Goal: Complete application form

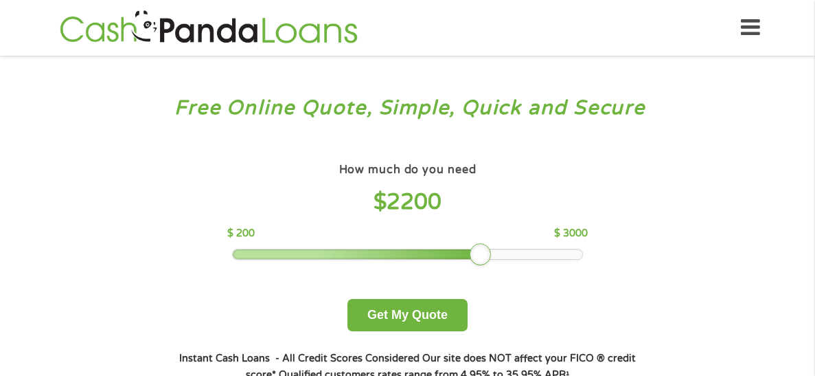
drag, startPoint x: 333, startPoint y: 255, endPoint x: 484, endPoint y: 264, distance: 151.4
click at [484, 264] on div "How much do you need $ 2200 $ 200 $ 3000 Get My Quote" at bounding box center [407, 245] width 481 height 172
click at [385, 311] on button "Get My Quote" at bounding box center [408, 315] width 120 height 32
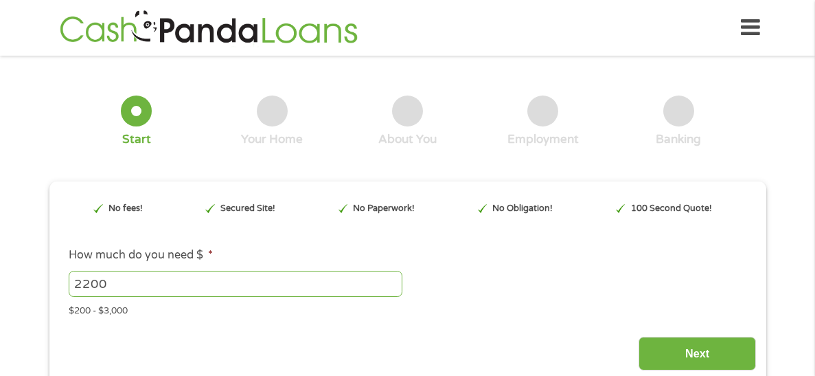
type input "EAIaIQobChMI5bbZ7sSGjwMVULIDAB0XqB_JEAAYAiAAEgJBQPD_BwE"
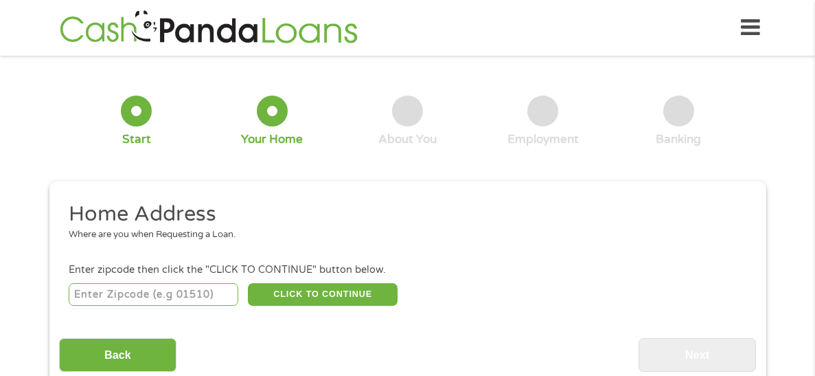
click at [116, 300] on input "number" at bounding box center [154, 294] width 170 height 23
type input "74301"
select select "[US_STATE]"
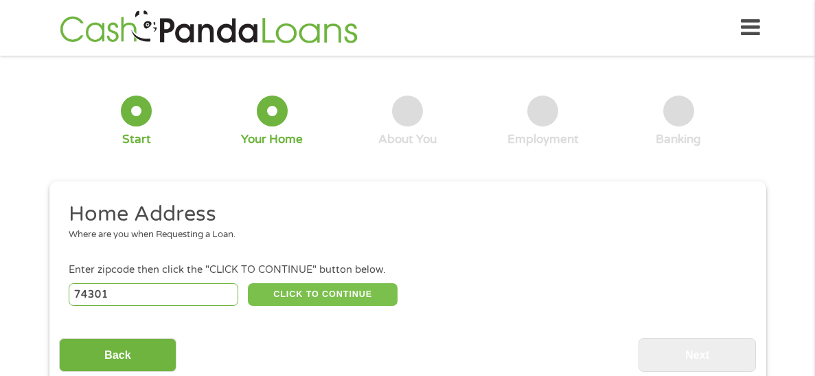
click at [303, 289] on button "CLICK TO CONTINUE" at bounding box center [323, 294] width 150 height 23
type input "74301"
type input "[PERSON_NAME]"
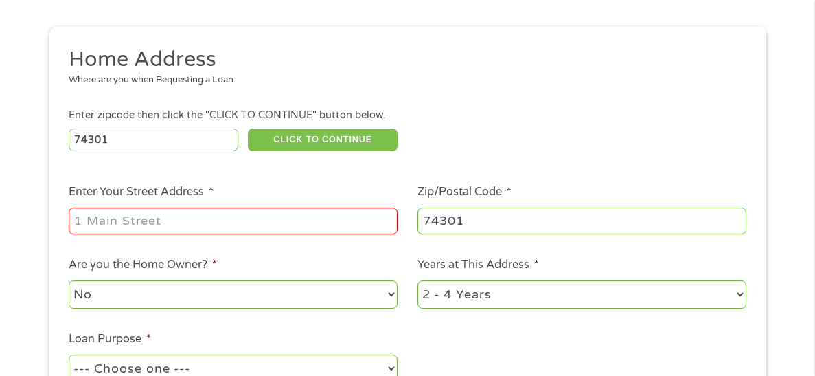
scroll to position [191, 0]
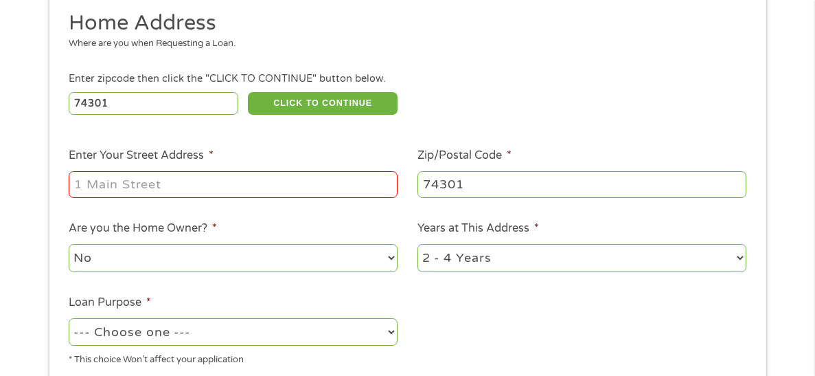
click at [172, 185] on input "Enter Your Street Address *" at bounding box center [233, 184] width 329 height 26
type input "[STREET_ADDRESS]"
click at [396, 256] on select "No Yes" at bounding box center [233, 258] width 329 height 28
select select "yes"
click at [69, 245] on select "No Yes" at bounding box center [233, 258] width 329 height 28
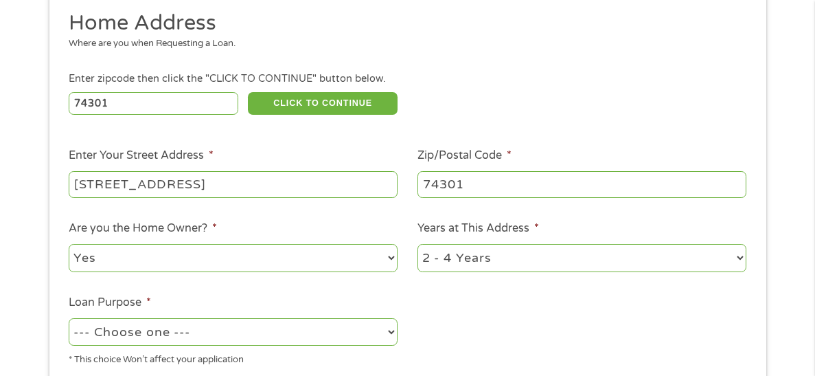
click at [743, 254] on select "1 Year or less 1 - 2 Years 2 - 4 Years Over 4 Years" at bounding box center [582, 258] width 329 height 28
select select "60months"
click at [418, 245] on select "1 Year or less 1 - 2 Years 2 - 4 Years Over 4 Years" at bounding box center [582, 258] width 329 height 28
click at [392, 330] on select "--- Choose one --- Pay Bills Debt Consolidation Home Improvement Major Purchase…" at bounding box center [233, 332] width 329 height 28
click at [69, 319] on select "--- Choose one --- Pay Bills Debt Consolidation Home Improvement Major Purchase…" at bounding box center [233, 332] width 329 height 28
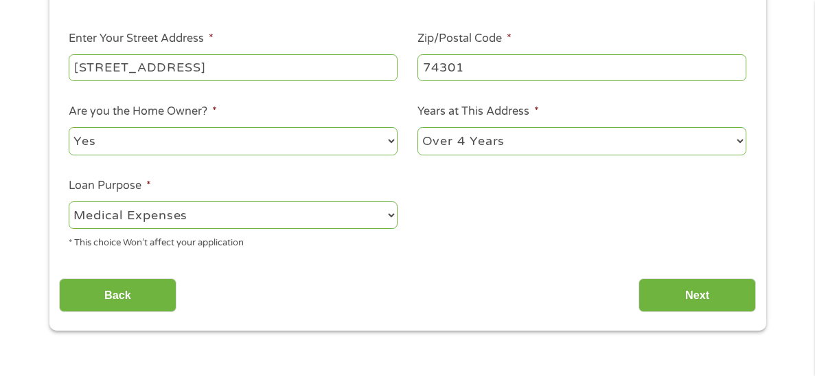
scroll to position [313, 0]
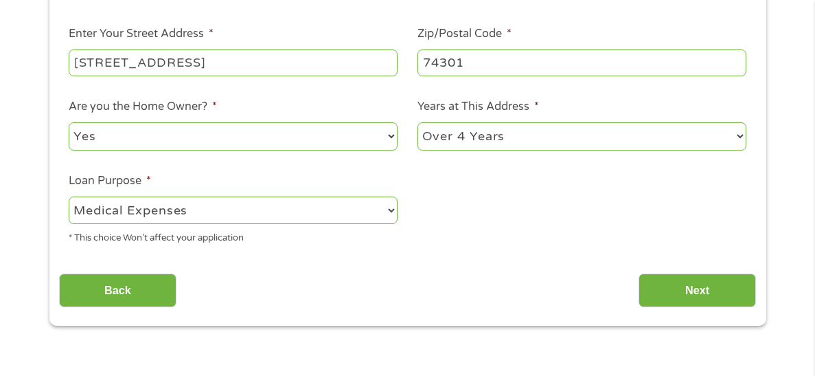
click at [390, 210] on select "--- Choose one --- Pay Bills Debt Consolidation Home Improvement Major Purchase…" at bounding box center [233, 210] width 329 height 28
select select "other"
click at [69, 198] on select "--- Choose one --- Pay Bills Debt Consolidation Home Improvement Major Purchase…" at bounding box center [233, 210] width 329 height 28
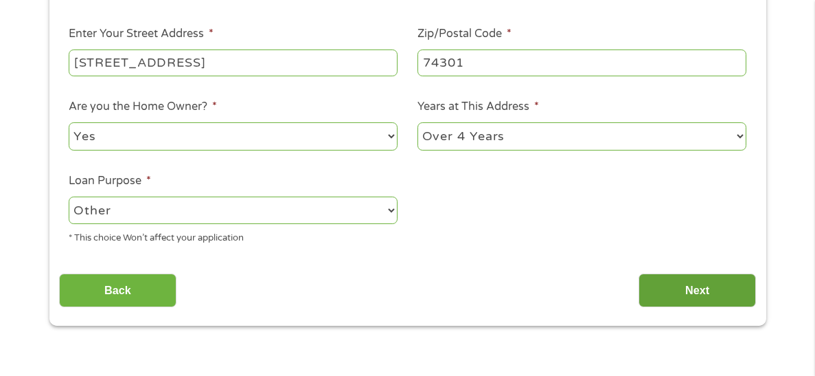
click at [708, 286] on input "Next" at bounding box center [697, 290] width 117 height 34
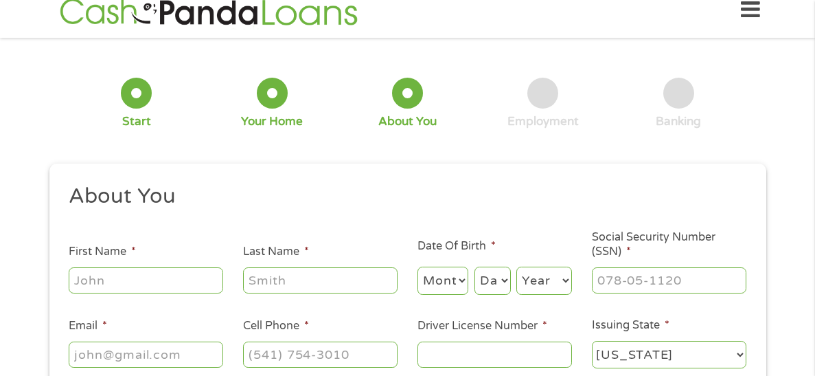
scroll to position [0, 0]
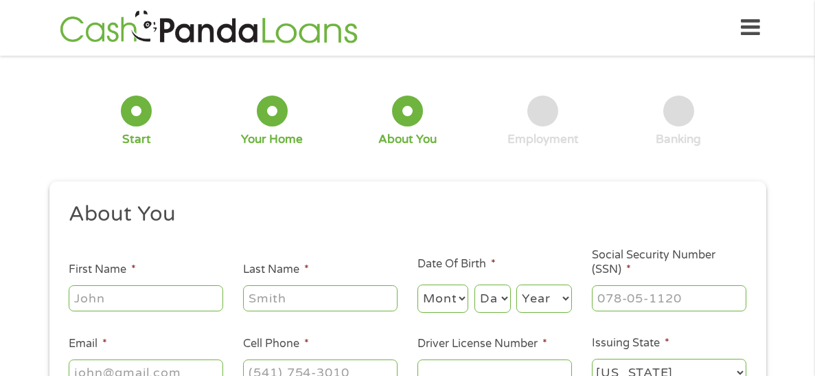
click at [227, 210] on h2 "About You" at bounding box center [403, 214] width 668 height 27
click at [164, 299] on input "First Name *" at bounding box center [146, 298] width 155 height 26
type input "[PERSON_NAME]"
type input "[EMAIL_ADDRESS][DOMAIN_NAME]"
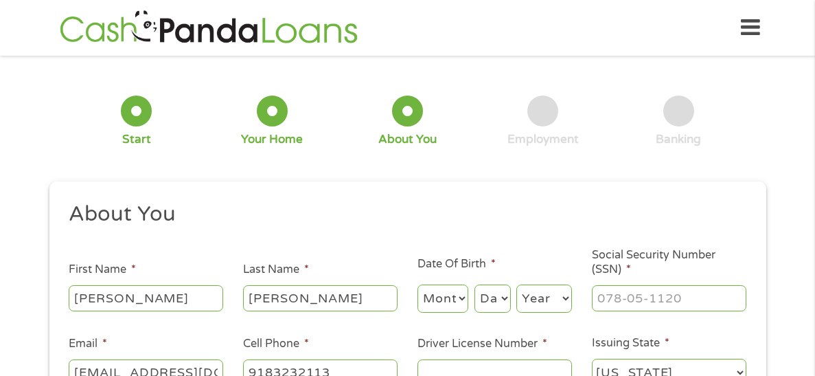
type input "[PHONE_NUMBER]"
click at [451, 295] on select "Month 1 2 3 4 5 6 7 8 9 10 11 12" at bounding box center [444, 298] width 52 height 28
select select "6"
click at [418, 285] on select "Month 1 2 3 4 5 6 7 8 9 10 11 12" at bounding box center [444, 298] width 52 height 28
click at [504, 297] on select "Day 1 2 3 4 5 6 7 8 9 10 11 12 13 14 15 16 17 18 19 20 21 22 23 24 25 26 27 28 …" at bounding box center [493, 298] width 36 height 28
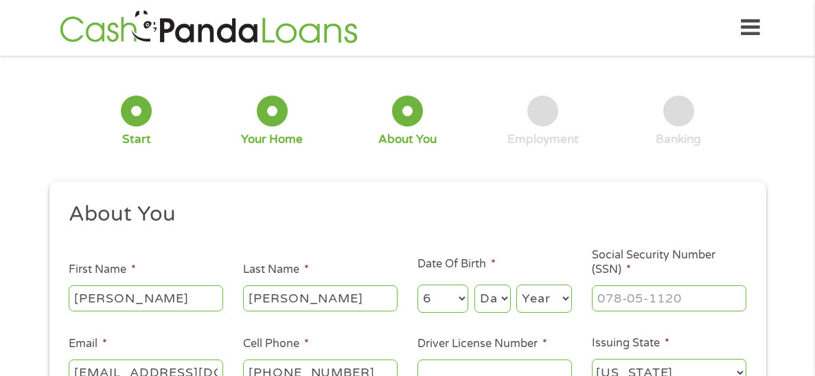
select select "18"
click at [475, 285] on select "Day 1 2 3 4 5 6 7 8 9 10 11 12 13 14 15 16 17 18 19 20 21 22 23 24 25 26 27 28 …" at bounding box center [493, 298] width 36 height 28
click at [564, 301] on select "Year [DATE] 2006 2005 2004 2003 2002 2001 2000 1999 1998 1997 1996 1995 1994 19…" at bounding box center [545, 298] width 56 height 28
select select "1971"
click at [517, 285] on select "Year [DATE] 2006 2005 2004 2003 2002 2001 2000 1999 1998 1997 1996 1995 1994 19…" at bounding box center [545, 298] width 56 height 28
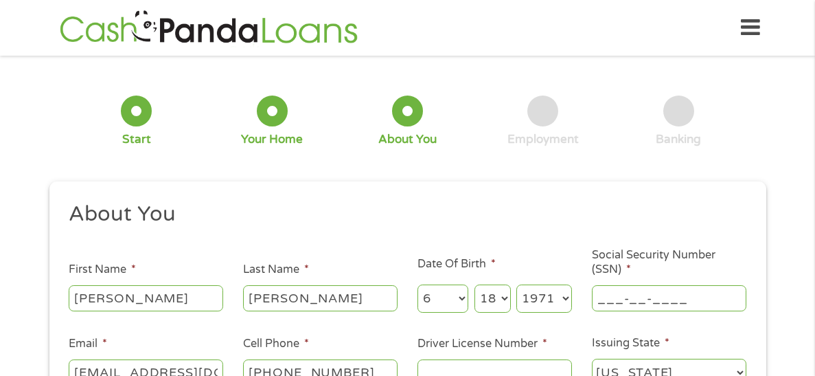
click at [622, 297] on input "___-__-____" at bounding box center [669, 298] width 155 height 26
type input "431-53-3661"
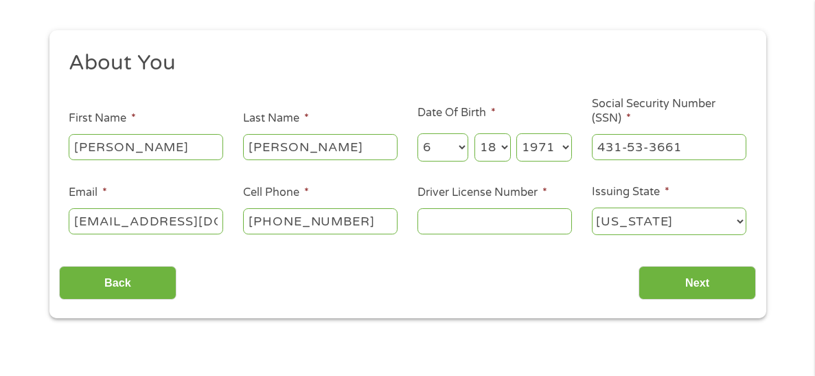
scroll to position [190, 0]
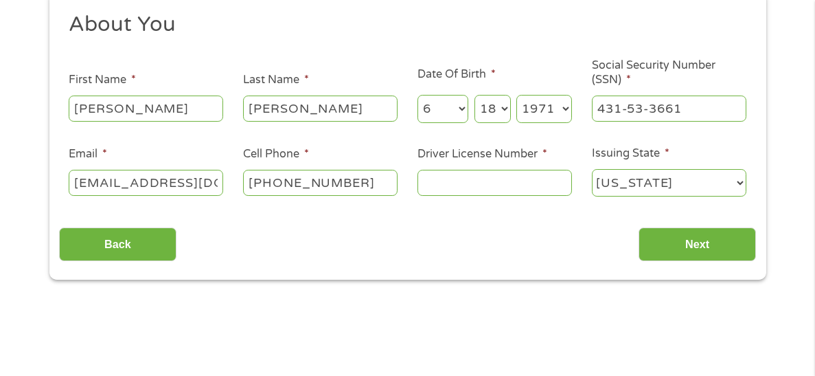
click at [451, 174] on input "Driver License Number *" at bounding box center [495, 183] width 155 height 26
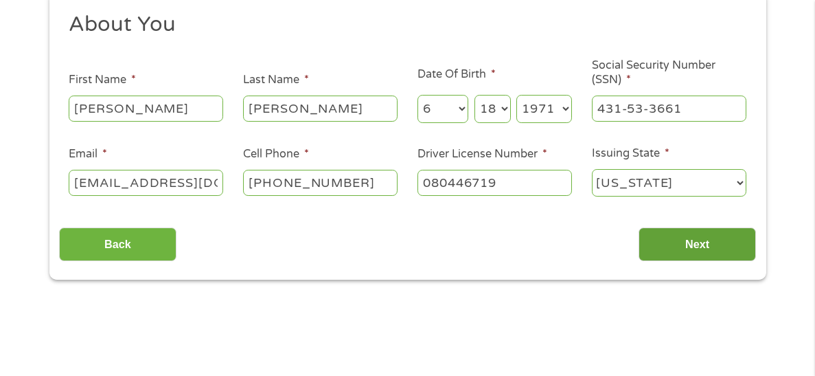
type input "080446719"
click at [688, 231] on input "Next" at bounding box center [697, 244] width 117 height 34
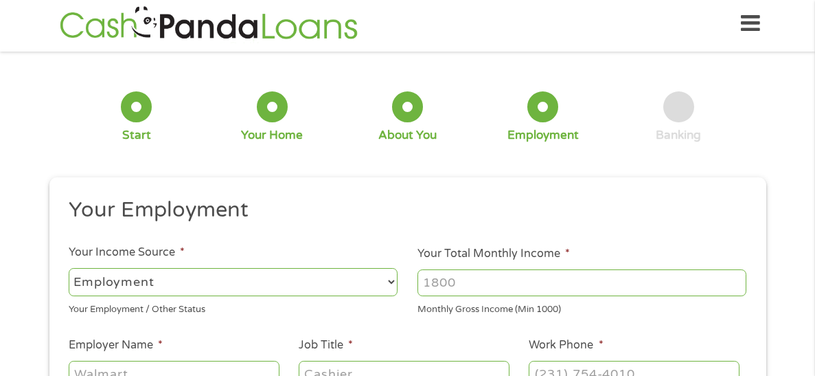
scroll to position [0, 0]
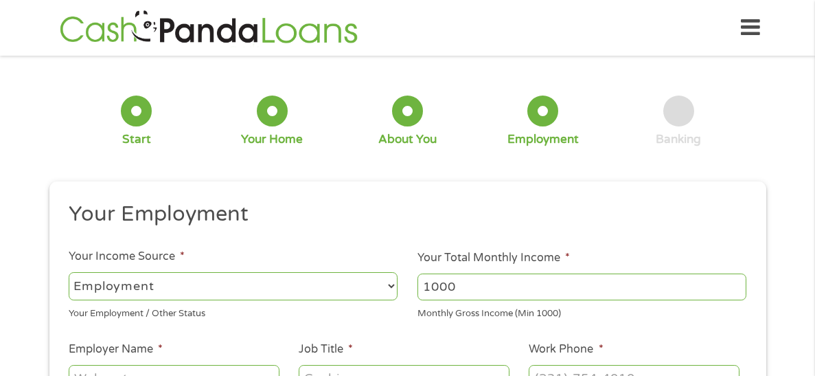
click at [735, 283] on input "1000" at bounding box center [582, 286] width 329 height 26
type input "1"
type input "2"
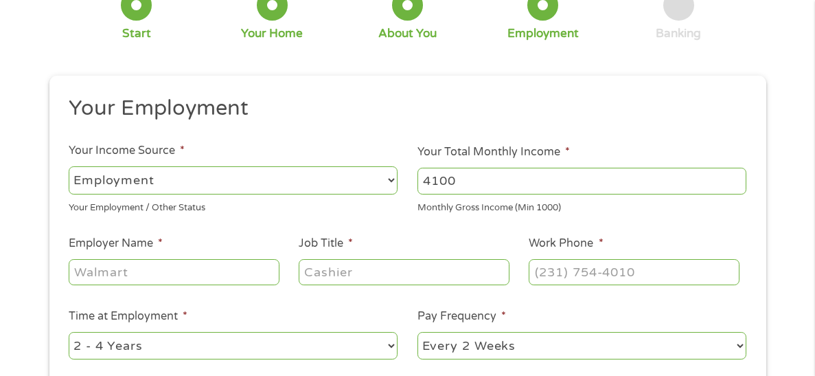
scroll to position [107, 0]
type input "4100"
click at [140, 271] on input "Employer Name *" at bounding box center [174, 271] width 210 height 26
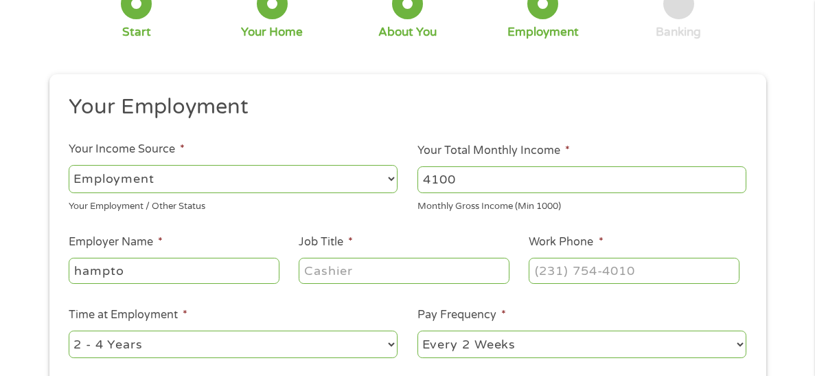
type input "hampton"
click at [140, 271] on input "Hampton inn" at bounding box center [174, 271] width 210 height 26
type input "Hampton inn"
click at [362, 271] on input "Job Title *" at bounding box center [404, 271] width 210 height 26
type input "supervisor"
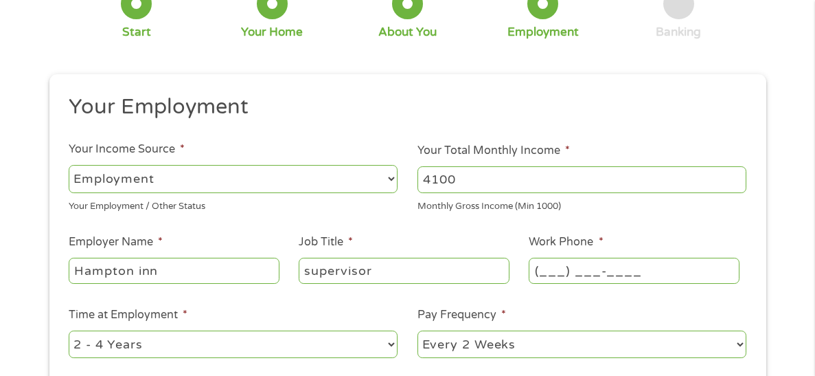
click at [567, 276] on input "(___) ___-____" at bounding box center [634, 271] width 210 height 26
type input "[PHONE_NUMBER]"
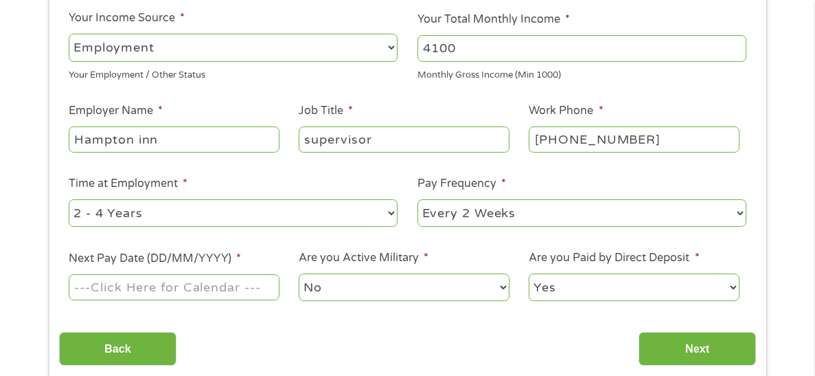
scroll to position [245, 0]
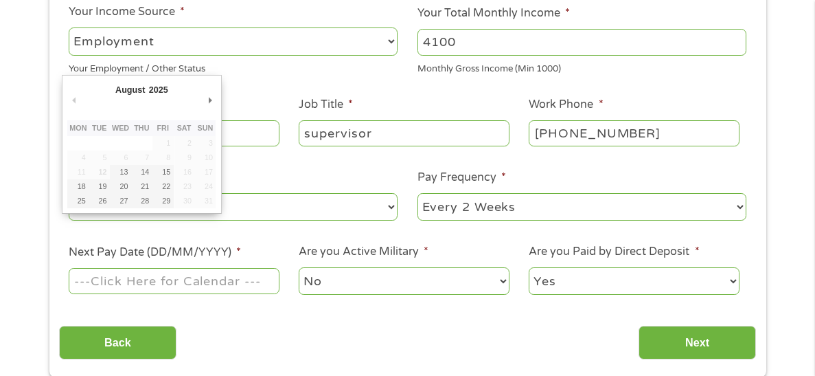
click at [243, 278] on input "Next Pay Date (DD/MM/YYYY) *" at bounding box center [174, 281] width 210 height 26
type input "[DATE]"
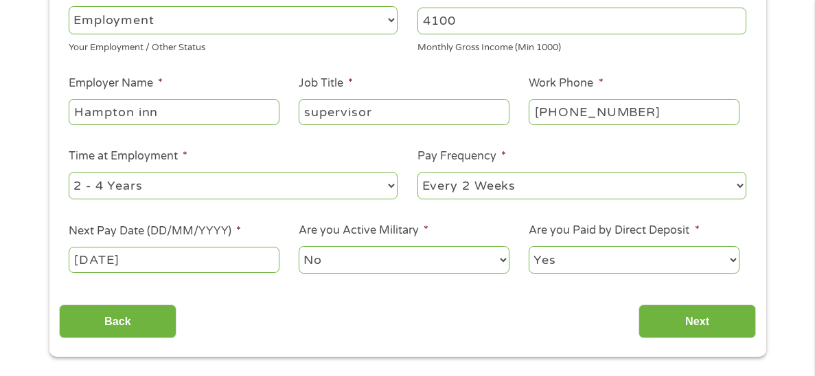
scroll to position [282, 0]
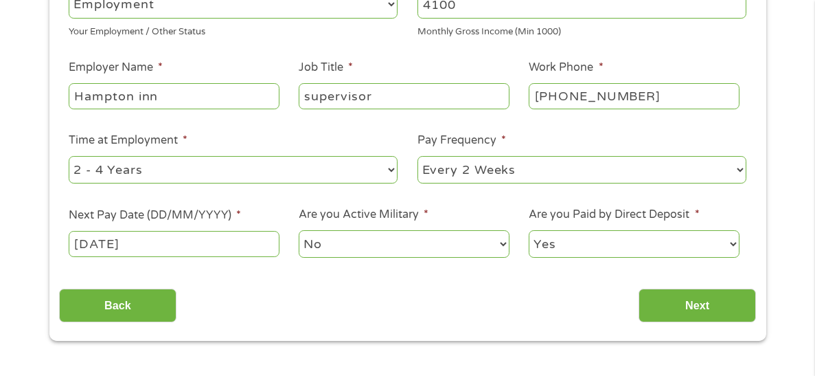
click at [231, 209] on label "Next Pay Date (DD/MM/YYYY) *" at bounding box center [155, 215] width 172 height 14
click at [231, 231] on input "[DATE]" at bounding box center [174, 244] width 210 height 26
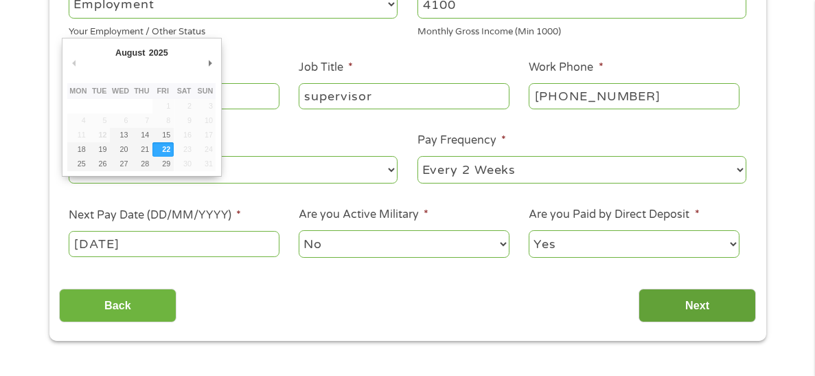
click at [713, 301] on input "Next" at bounding box center [697, 306] width 117 height 34
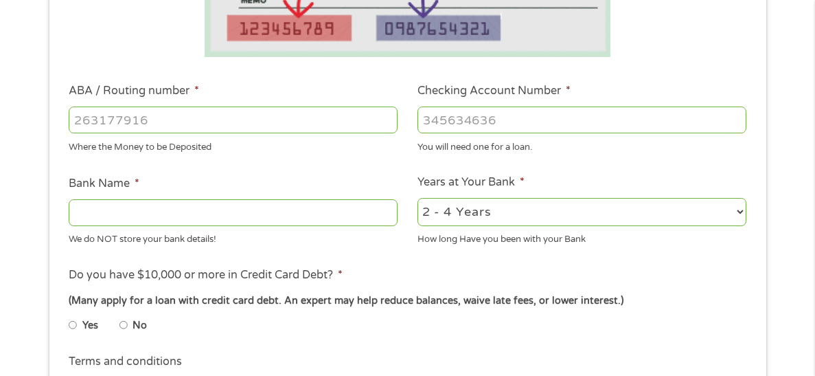
scroll to position [378, 0]
click at [174, 121] on input "ABA / Routing number *" at bounding box center [233, 120] width 329 height 26
type input "103104942"
type input "[PERSON_NAME] STATE BANK"
type input "103104942"
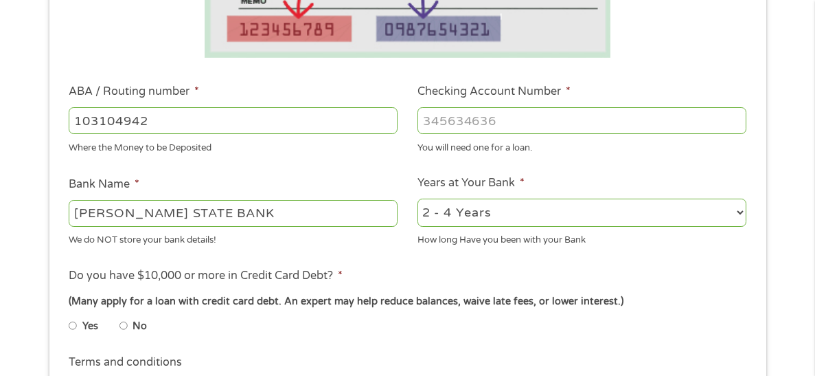
click at [467, 124] on input "Checking Account Number *" at bounding box center [582, 120] width 329 height 26
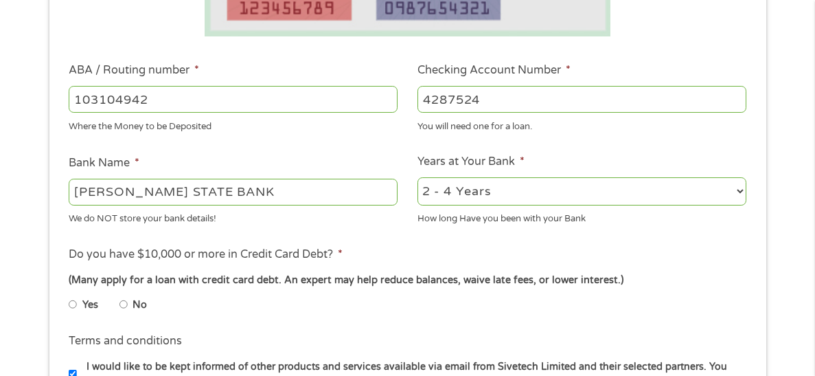
scroll to position [400, 0]
type input "4287524"
click at [124, 301] on input "No" at bounding box center [124, 304] width 8 height 22
radio input "true"
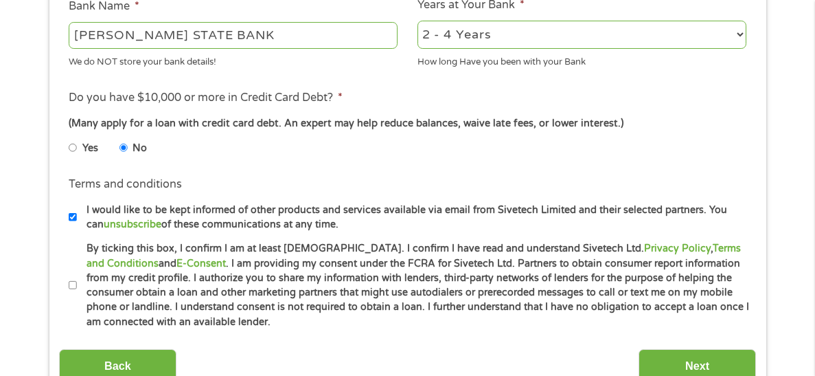
scroll to position [563, 0]
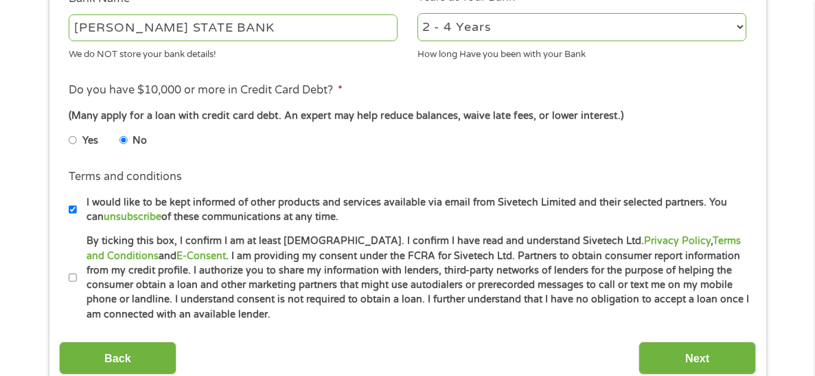
click at [69, 282] on input "By ticking this box, I confirm I am at least [DEMOGRAPHIC_DATA]. I confirm I ha…" at bounding box center [73, 278] width 8 height 22
checkbox input "true"
click at [688, 360] on input "Next" at bounding box center [697, 358] width 117 height 34
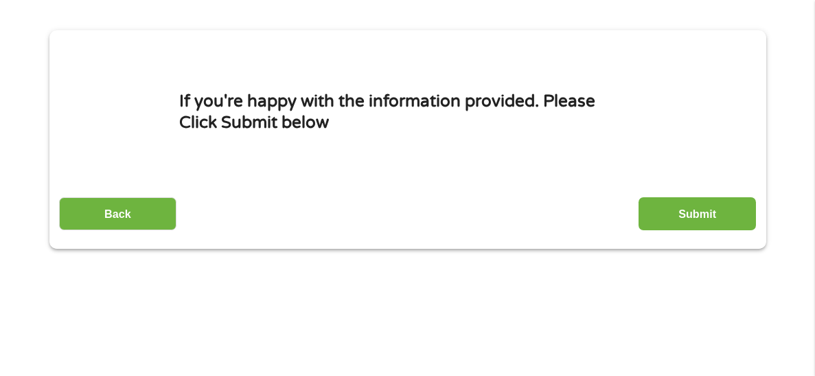
scroll to position [162, 0]
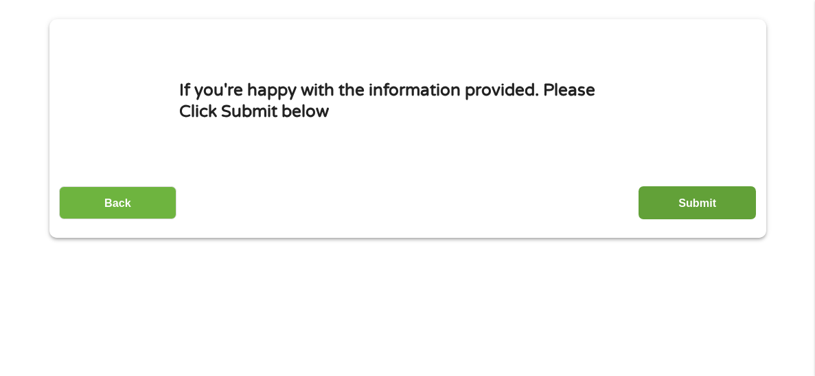
click at [690, 199] on input "Submit" at bounding box center [697, 203] width 117 height 34
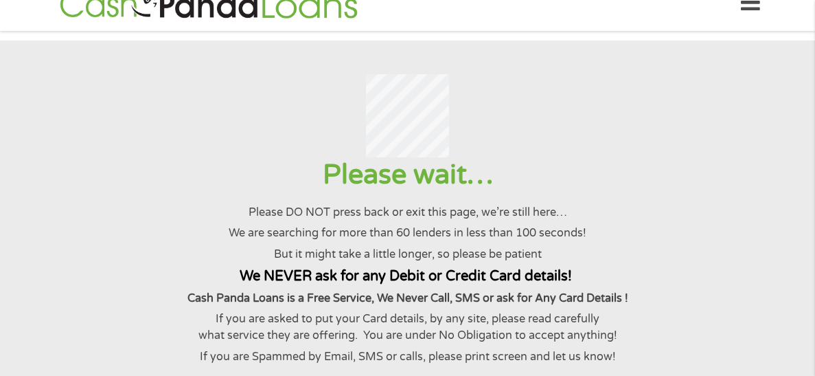
scroll to position [0, 0]
